Goal: Check status: Check status

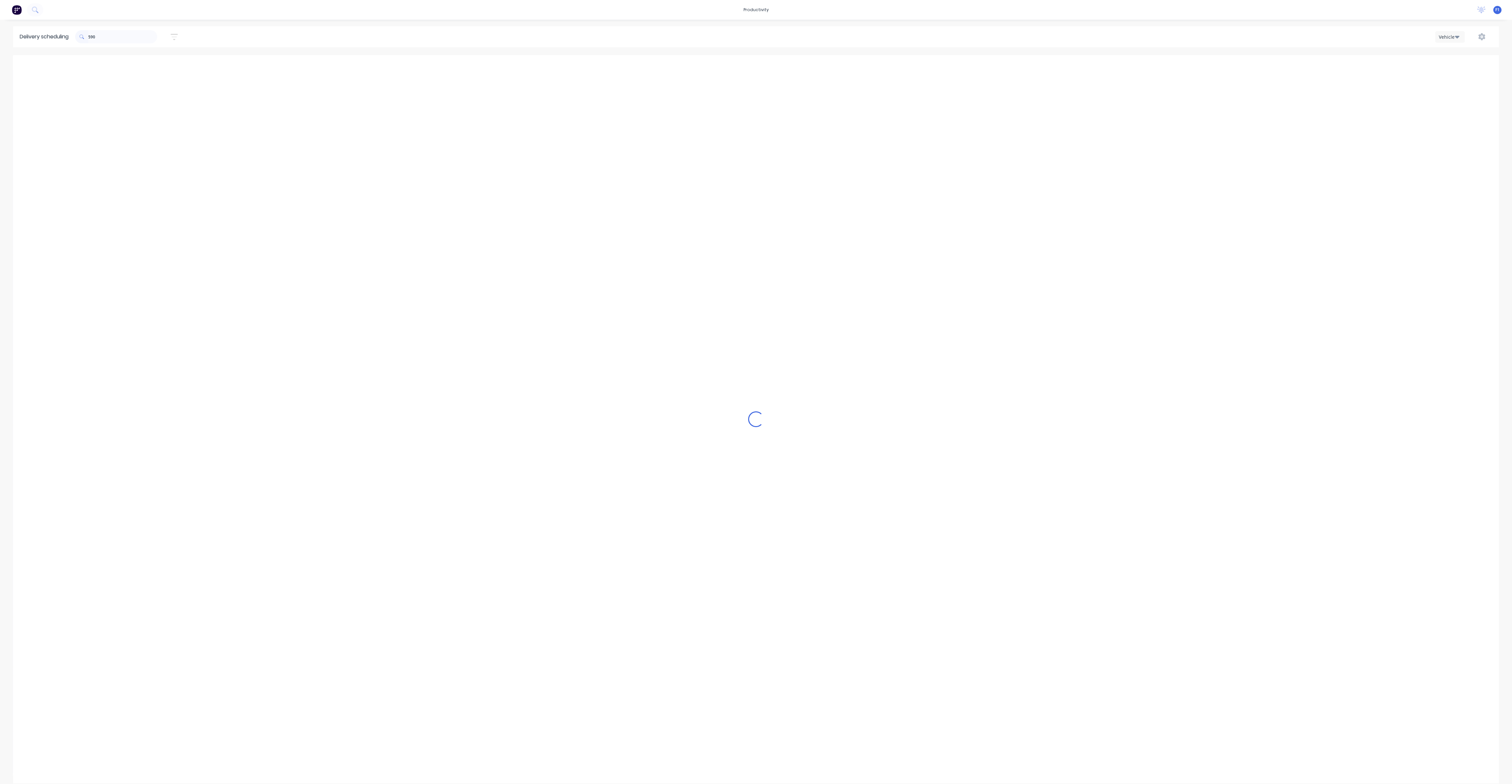
scroll to position [0, 1]
click at [580, 146] on span "Order # 189590" at bounding box center [593, 147] width 63 height 4
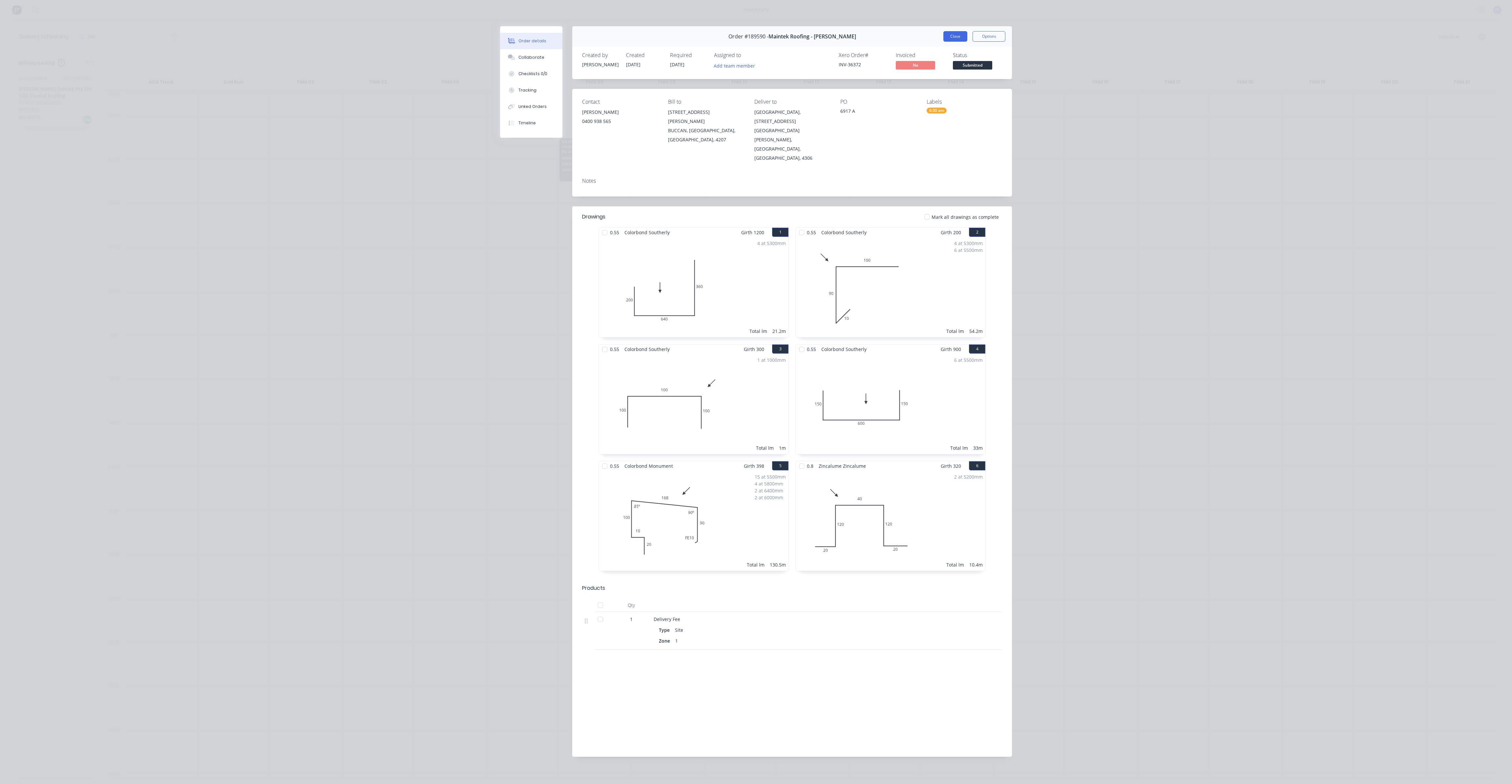
click at [960, 39] on button "Close" at bounding box center [955, 36] width 24 height 11
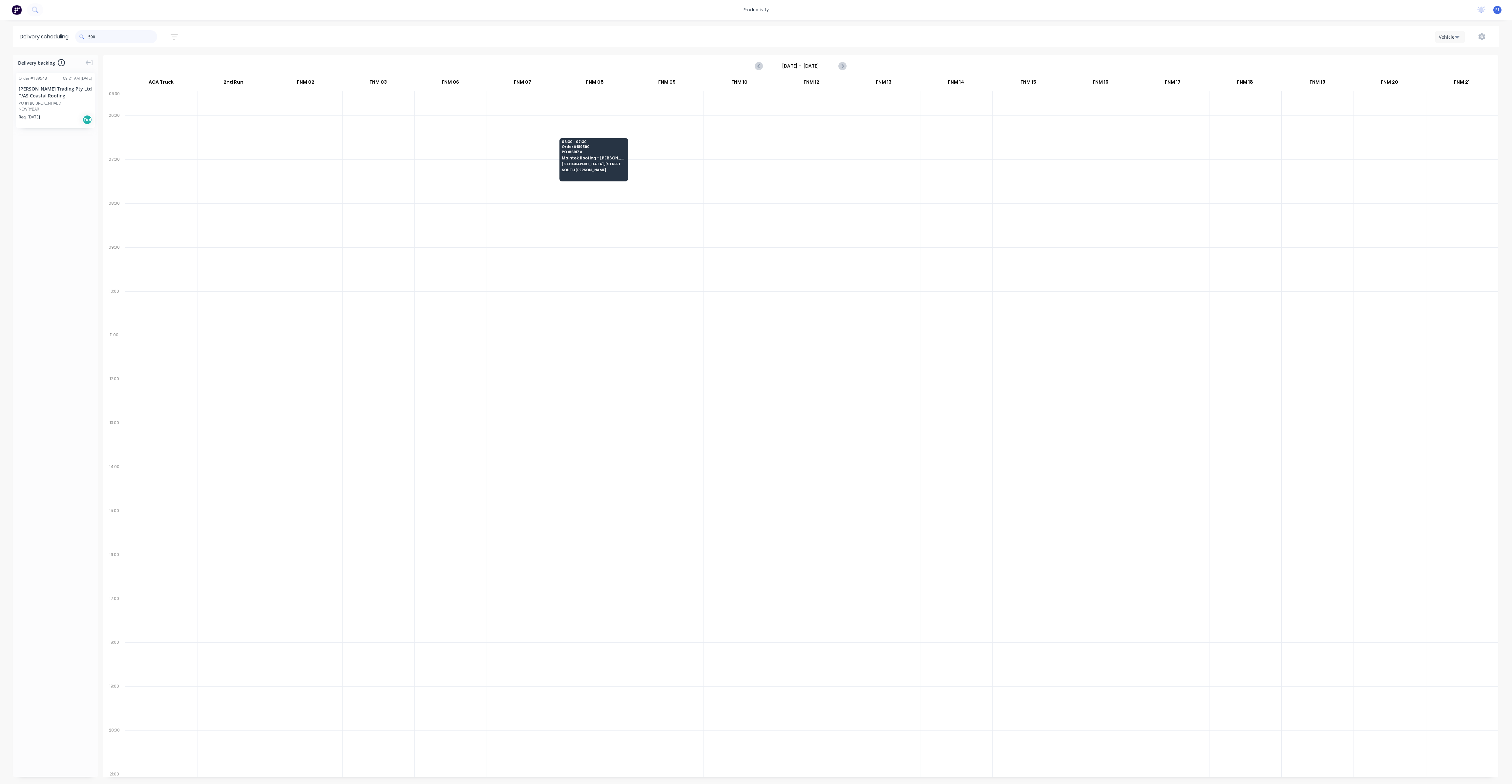
drag, startPoint x: 105, startPoint y: 32, endPoint x: 74, endPoint y: 34, distance: 31.1
click at [74, 34] on header "Delivery scheduling 590 Sort by Most recent Created date Required date Order nu…" at bounding box center [755, 37] width 1486 height 21
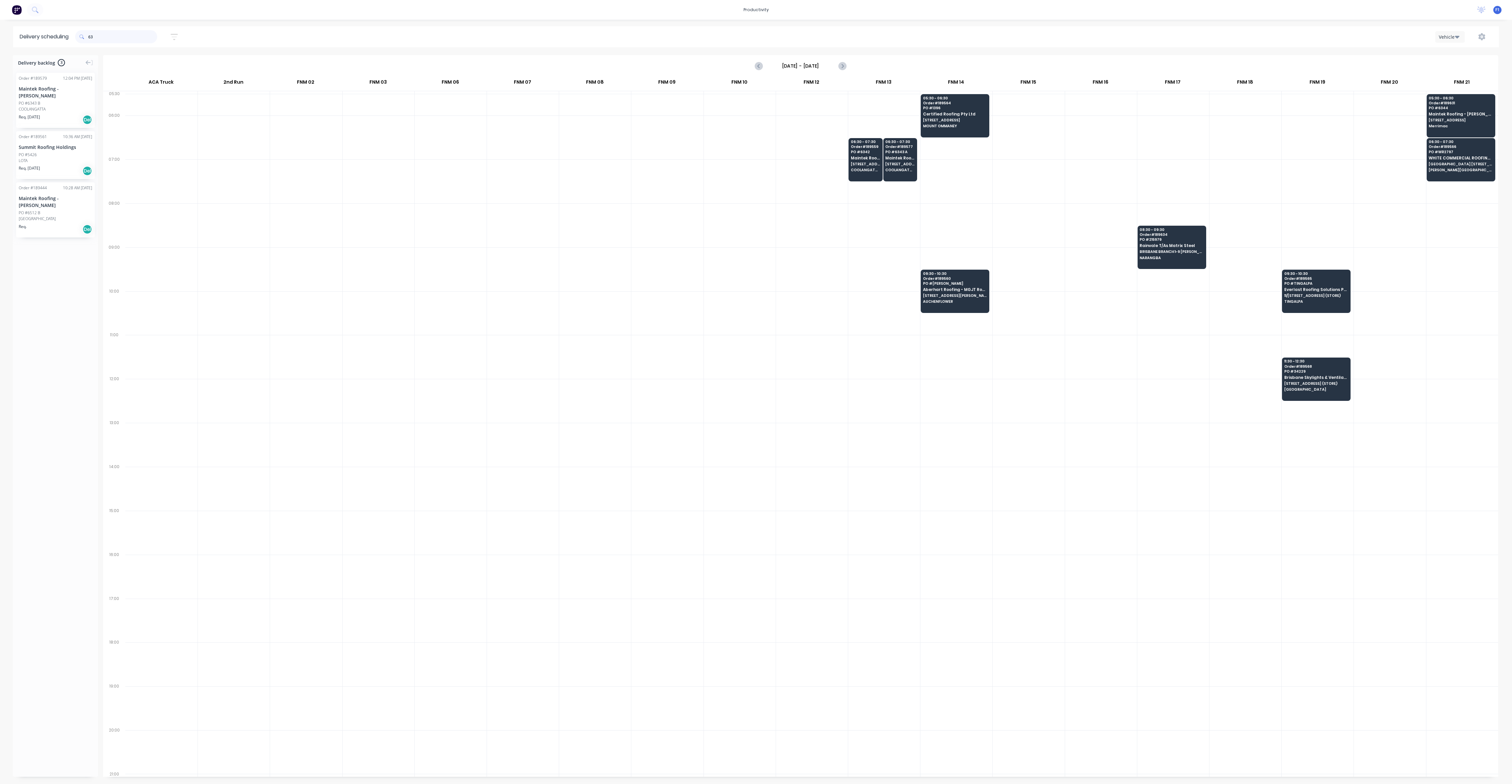
type input "6"
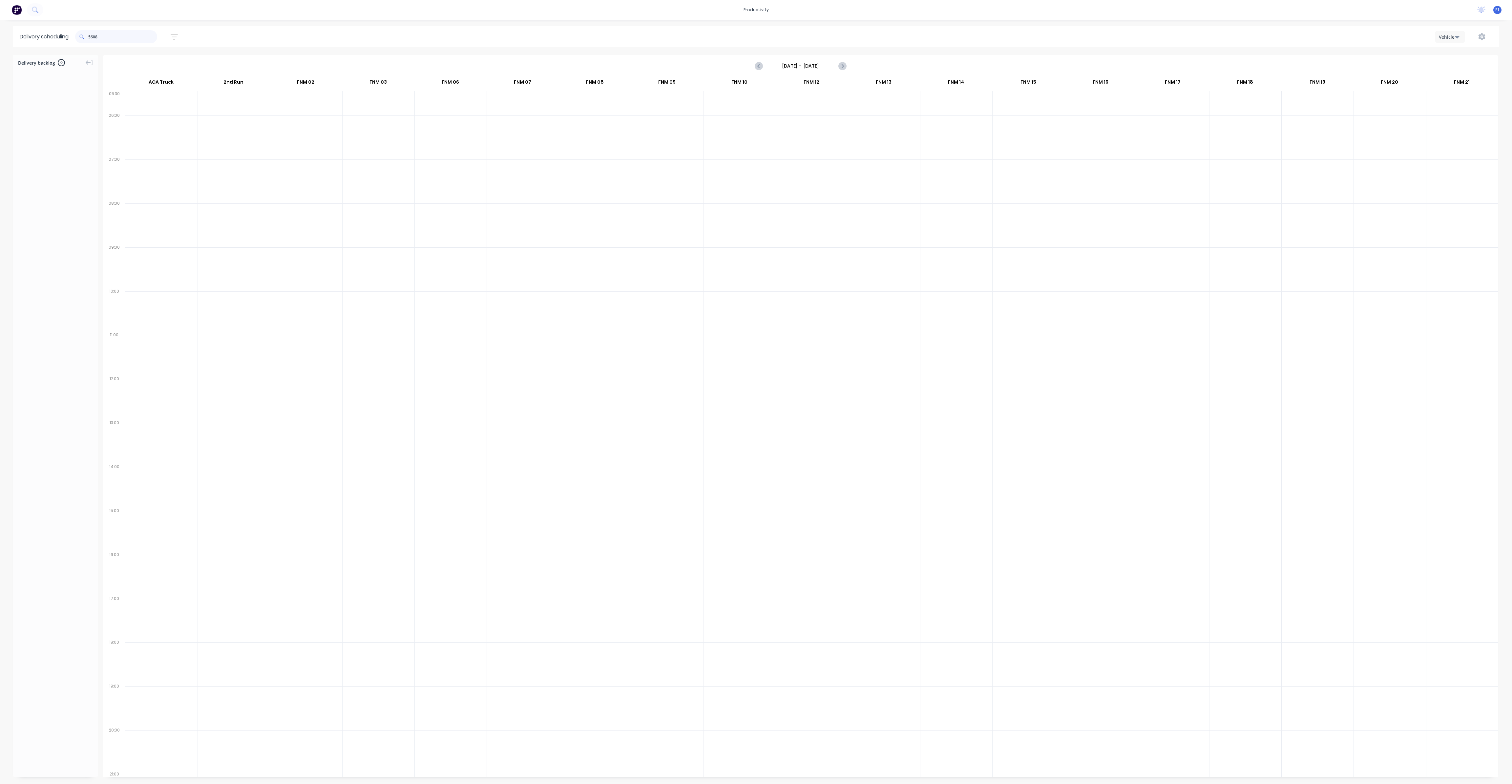
drag, startPoint x: 116, startPoint y: 38, endPoint x: 56, endPoint y: 33, distance: 60.2
click at [56, 33] on header "Delivery scheduling 5608 Sort by Most recent Created date Required date Order n…" at bounding box center [755, 37] width 1486 height 21
type input "9608"
click at [1322, 338] on span "[STREET_ADDRESS]" at bounding box center [1316, 339] width 63 height 4
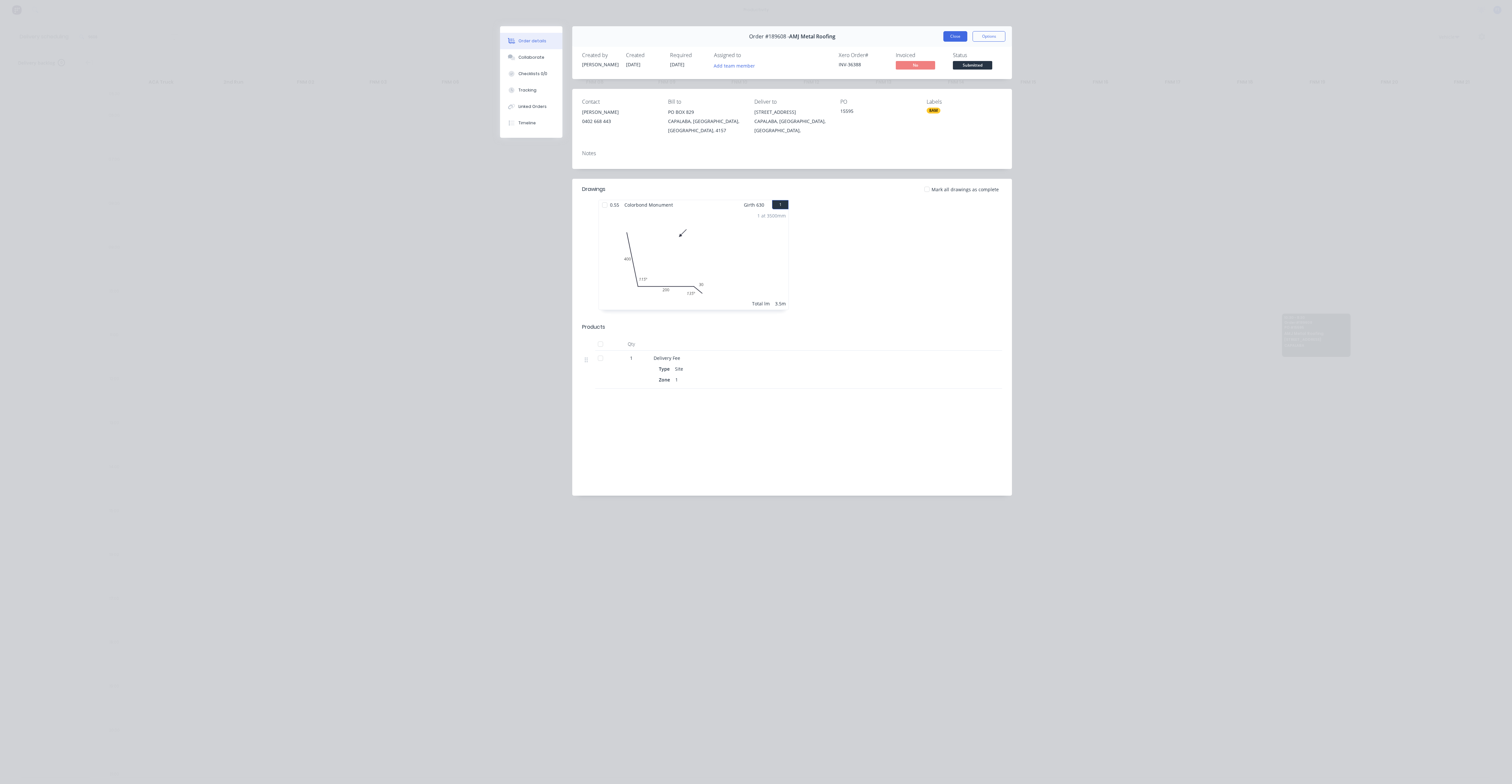
click at [946, 39] on button "Close" at bounding box center [955, 36] width 24 height 11
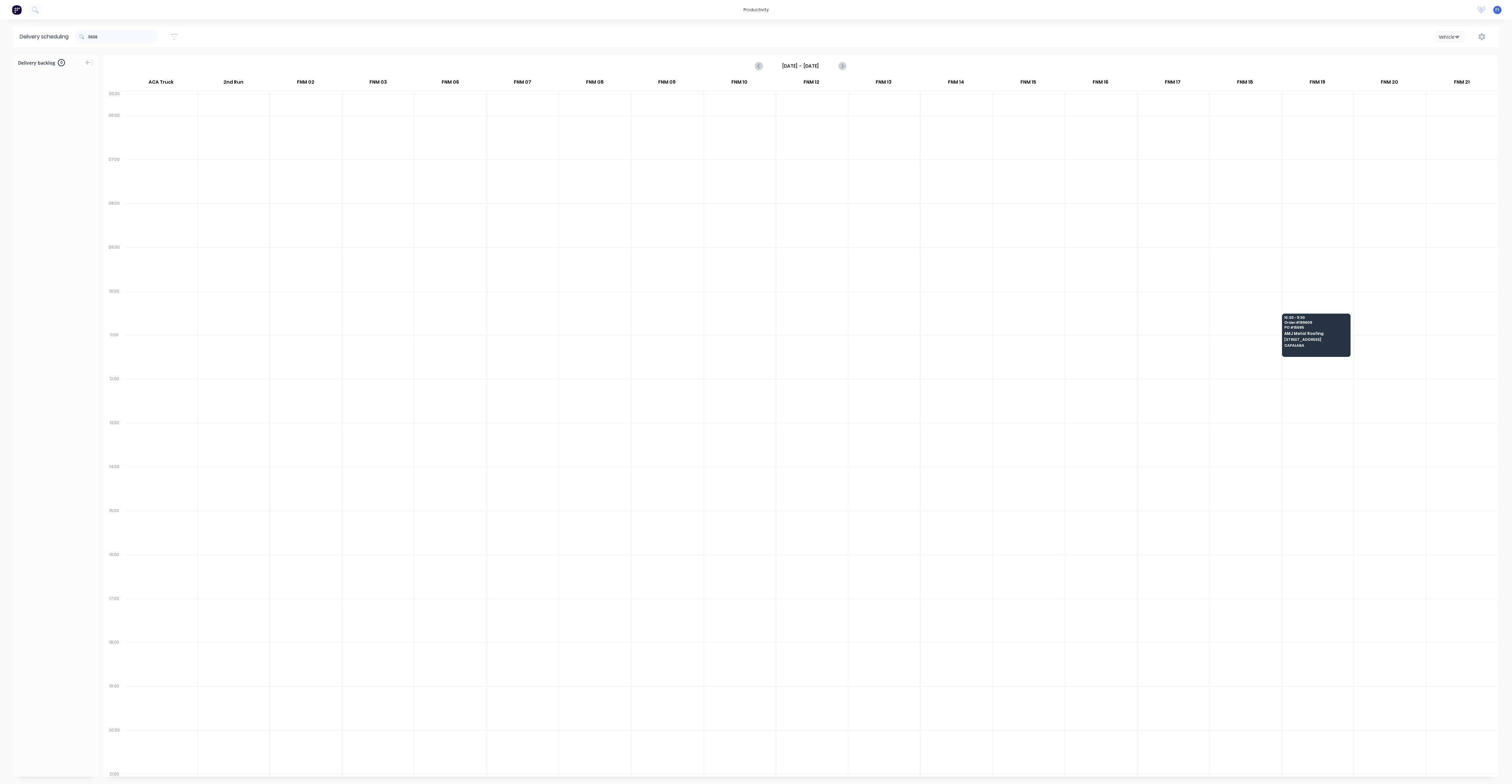
click at [21, 16] on div "productivity productivity Workflow Planner Delivery Scheduling Timesheets No ne…" at bounding box center [756, 392] width 1512 height 784
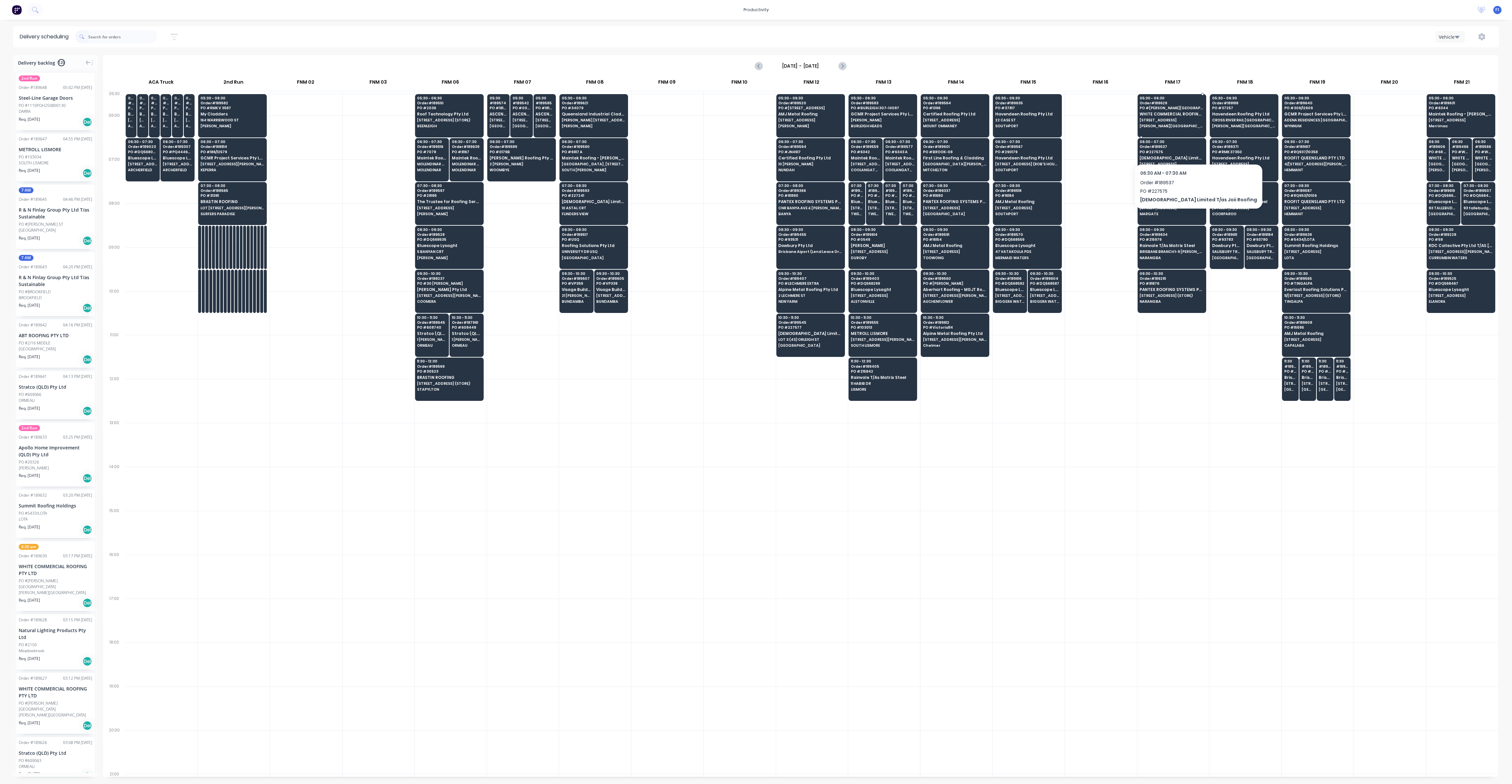
click at [1166, 111] on div "05:30 - 06:30 Order # 189629 [GEOGRAPHIC_DATA][PERSON_NAME] TAVERN WHITE COMMER…" at bounding box center [1172, 112] width 68 height 37
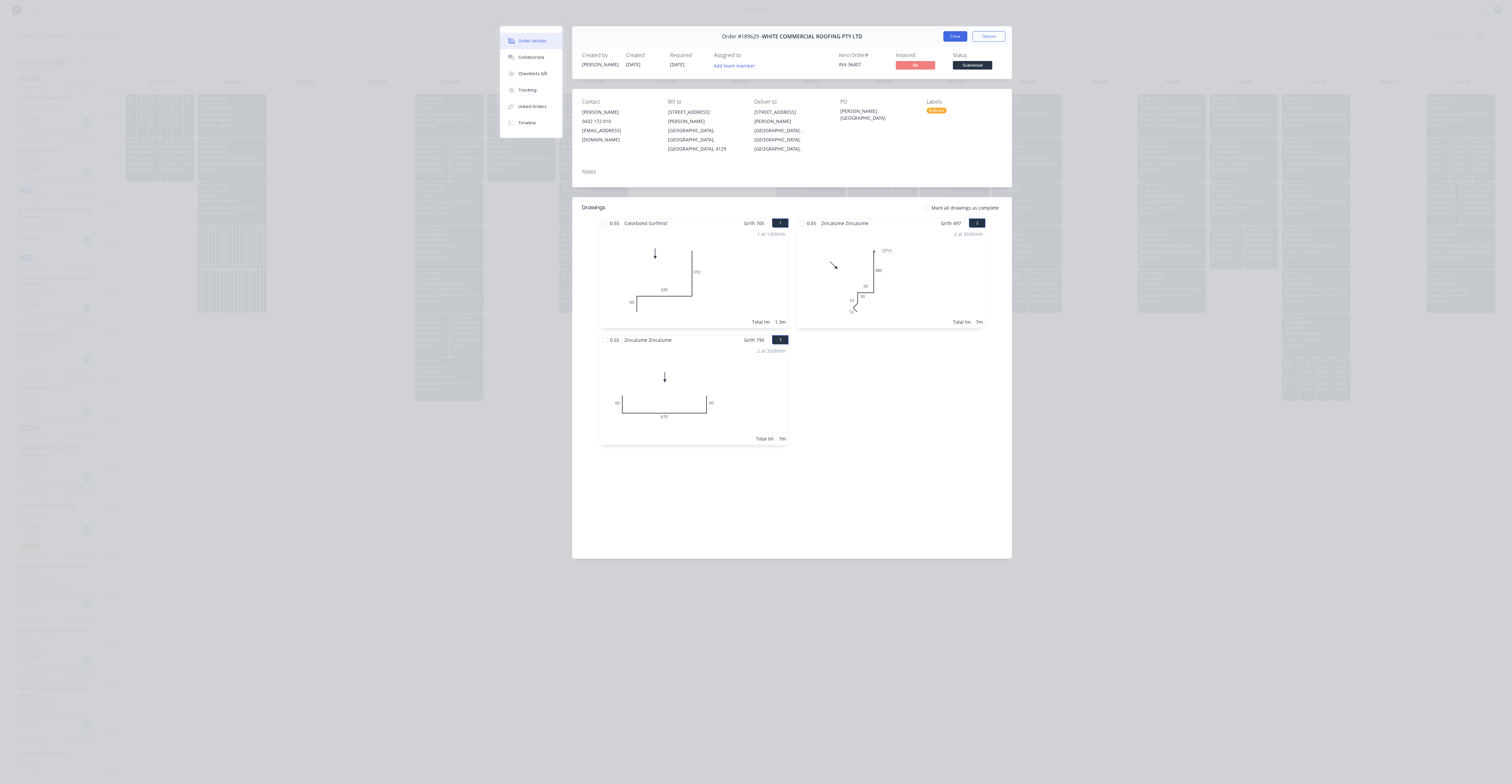
click at [960, 36] on button "Close" at bounding box center [955, 36] width 24 height 11
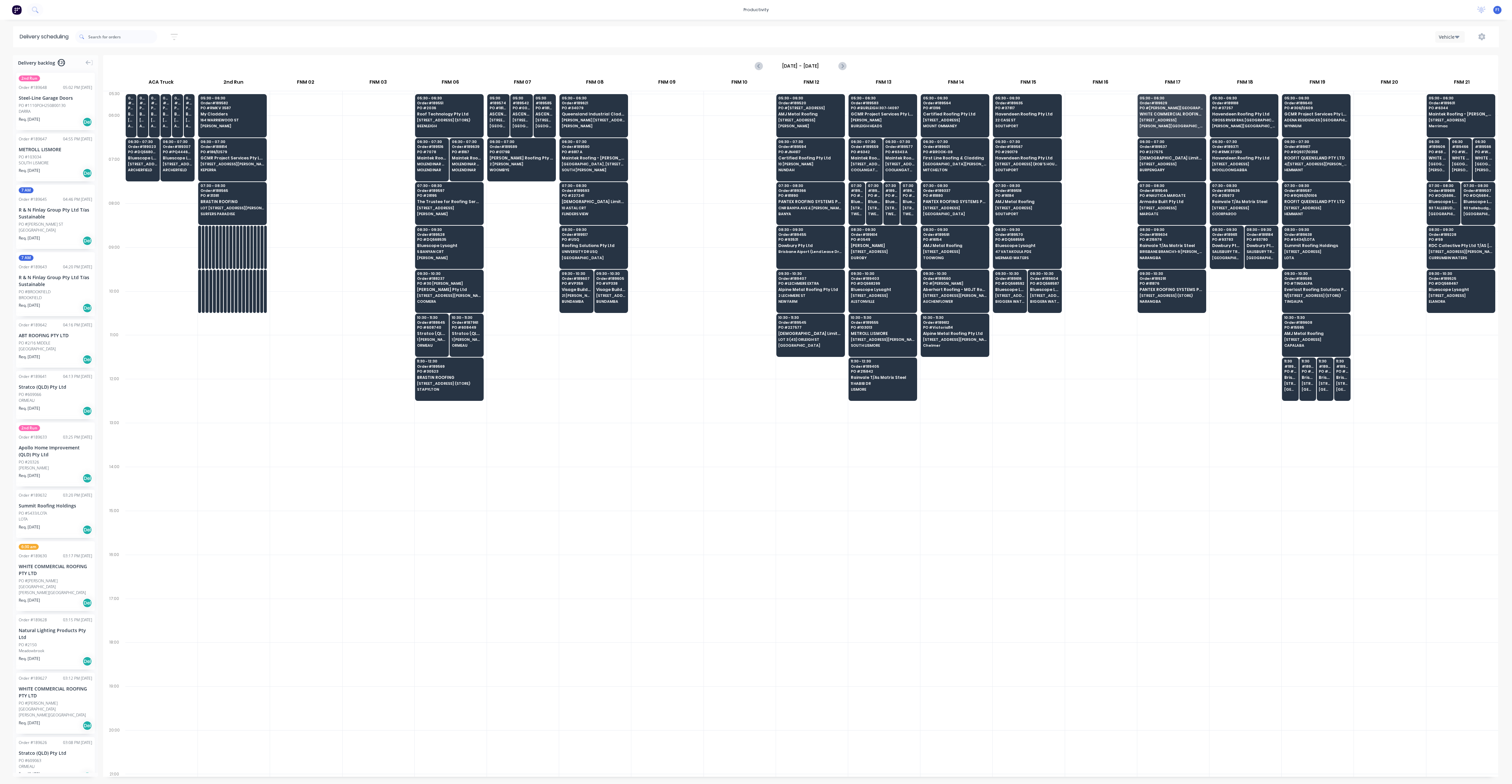
drag, startPoint x: 140, startPoint y: 46, endPoint x: 135, endPoint y: 38, distance: 9.4
click at [139, 46] on div "Sort by Most recent Created date Required date Order number Customer name Most …" at bounding box center [787, 37] width 1424 height 21
click at [135, 38] on input "text" at bounding box center [122, 36] width 69 height 13
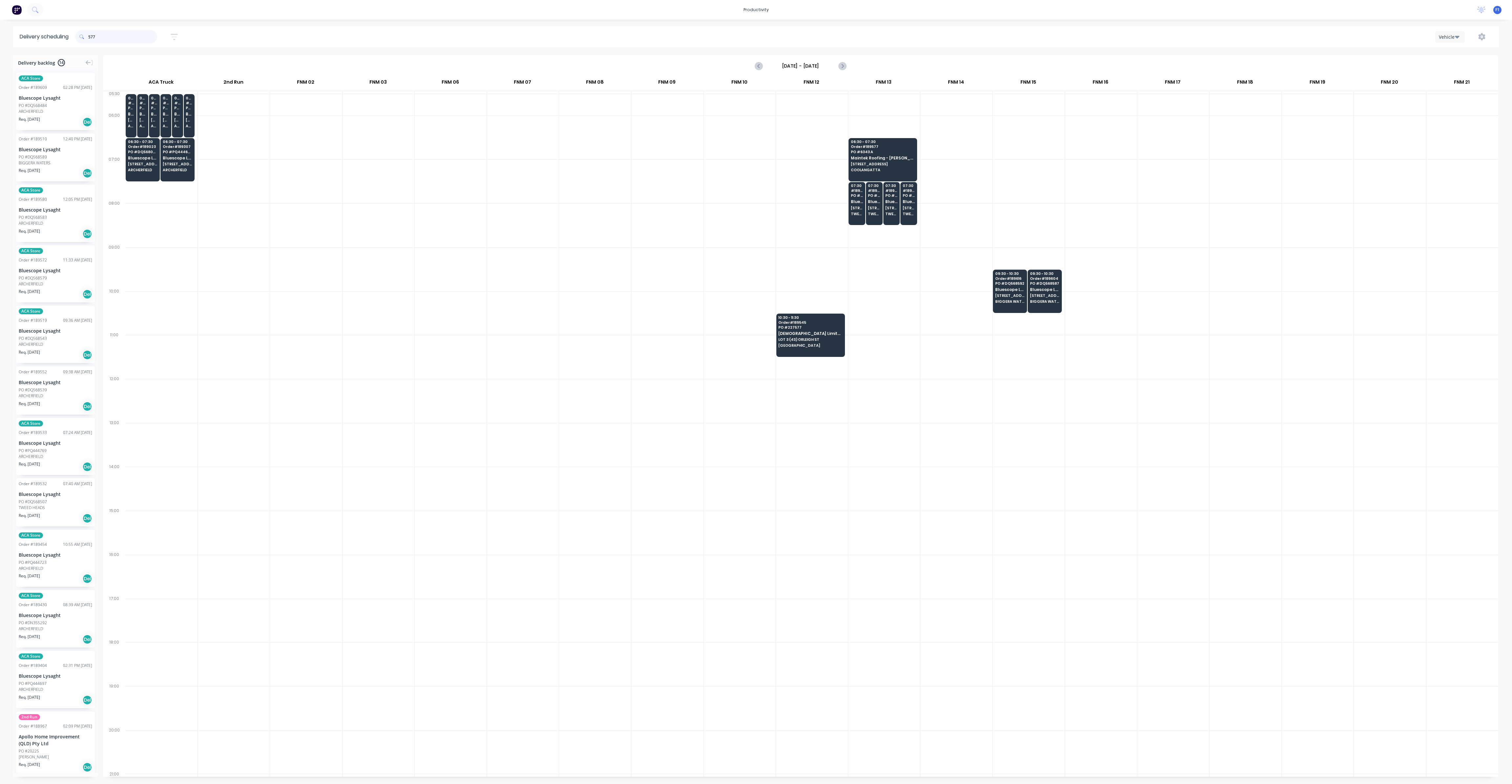
drag, startPoint x: 127, startPoint y: 40, endPoint x: 72, endPoint y: 36, distance: 55.1
click at [72, 38] on header "Delivery scheduling 577 Sort by Most recent Created date Required date Order nu…" at bounding box center [755, 37] width 1486 height 21
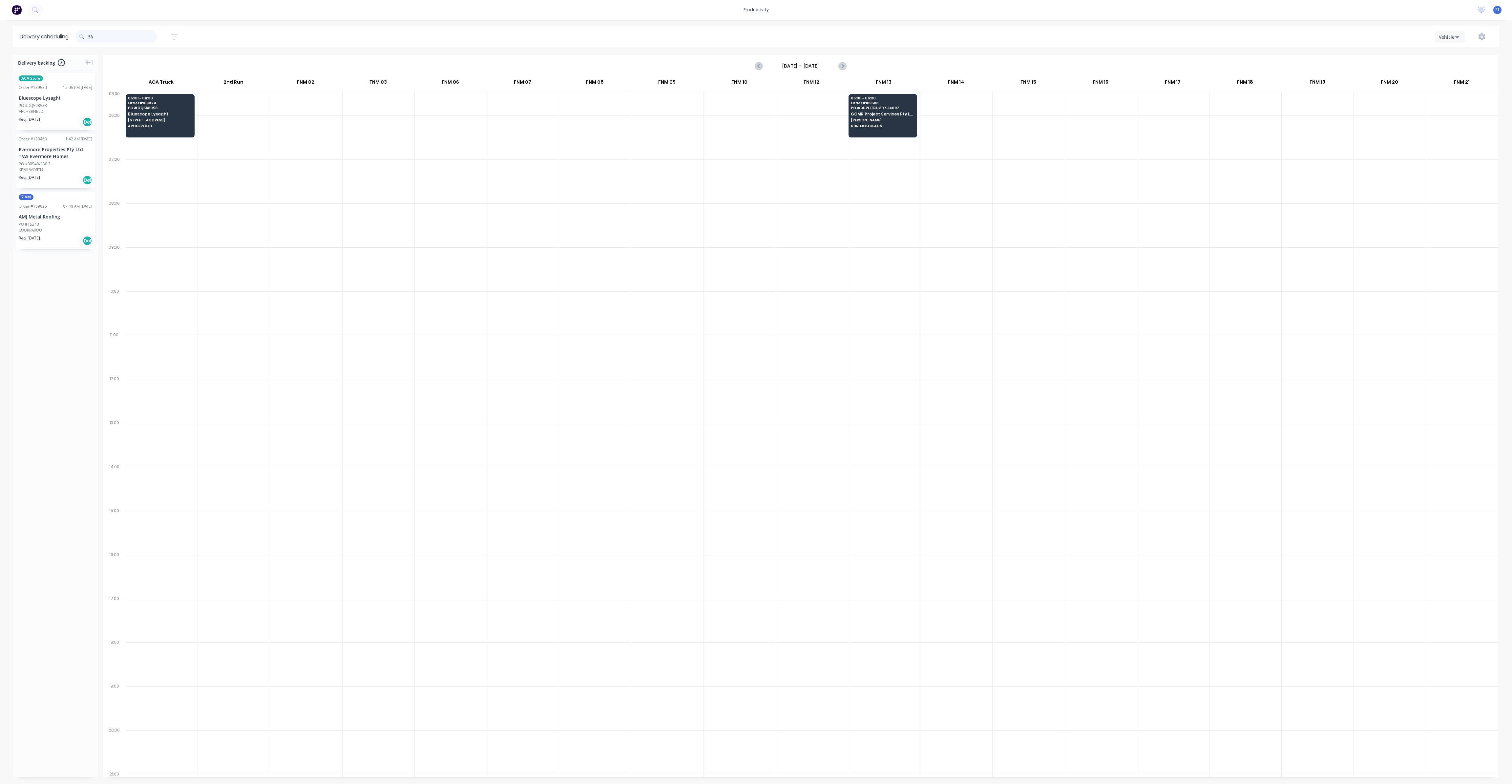
type input "5"
type input "619"
